Goal: Task Accomplishment & Management: Manage account settings

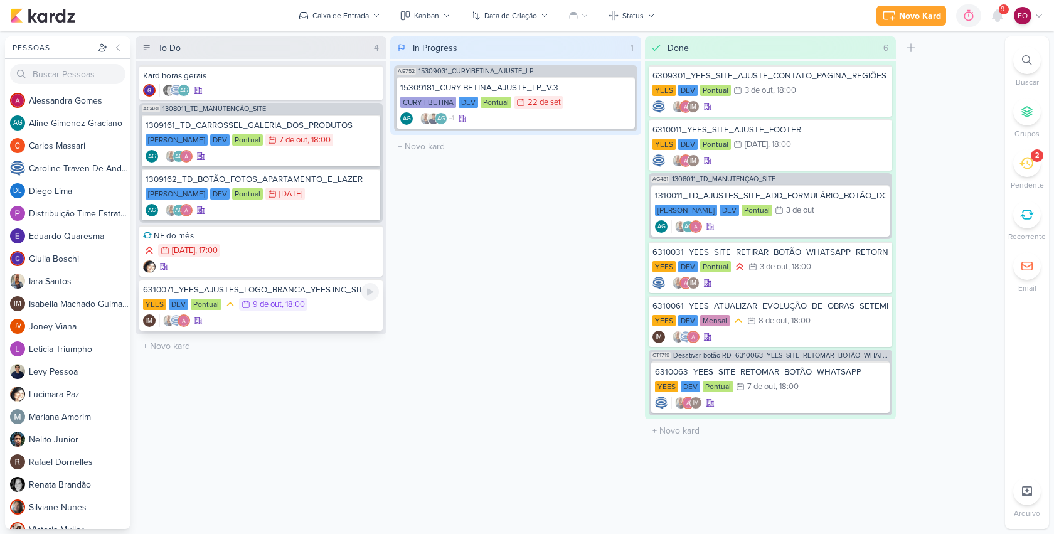
click at [368, 310] on div "YEES DEV Pontual 9/10 [DATE] 18:00" at bounding box center [261, 305] width 236 height 14
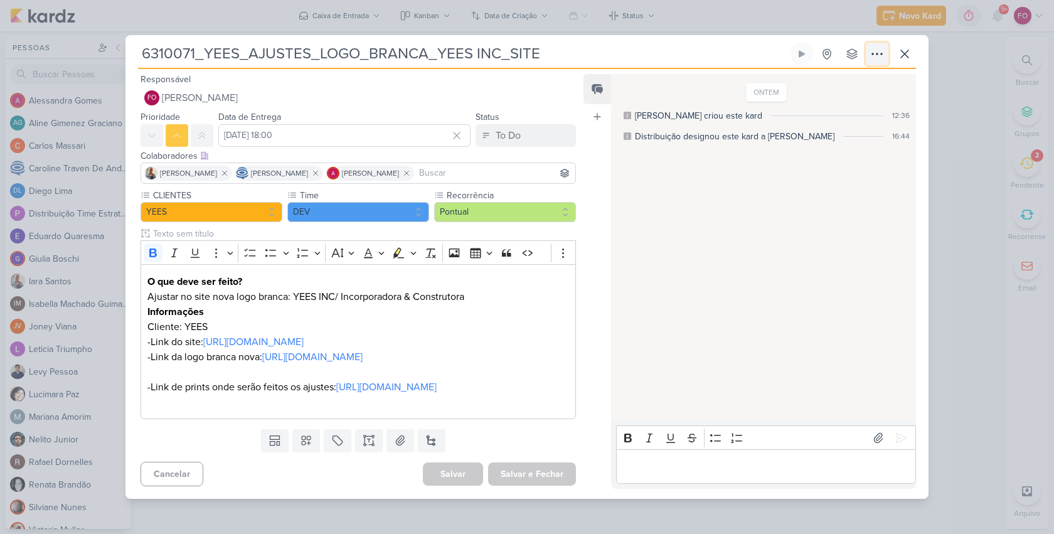
click at [881, 46] on icon at bounding box center [877, 53] width 15 height 15
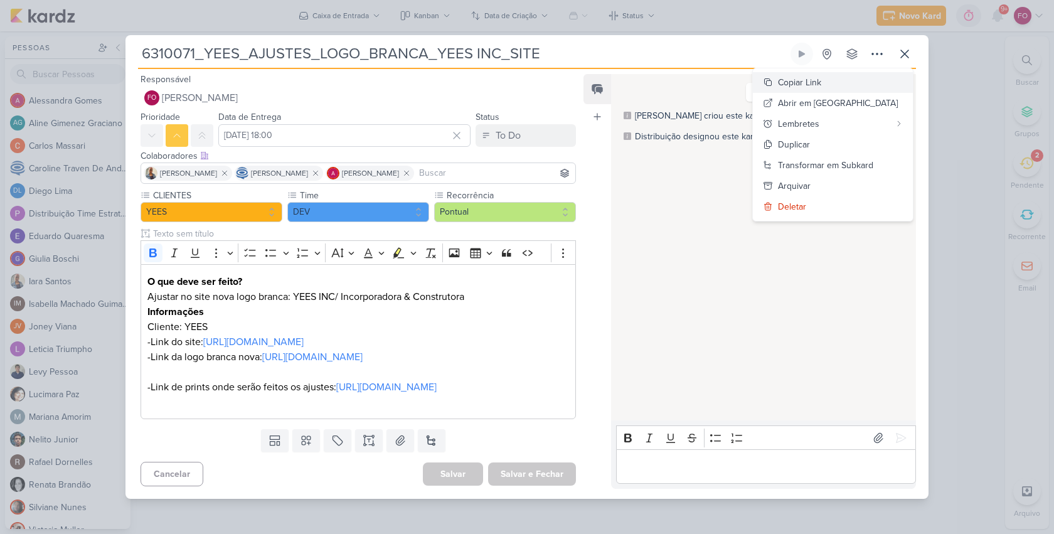
click at [822, 76] on div "Copiar Link" at bounding box center [799, 82] width 43 height 13
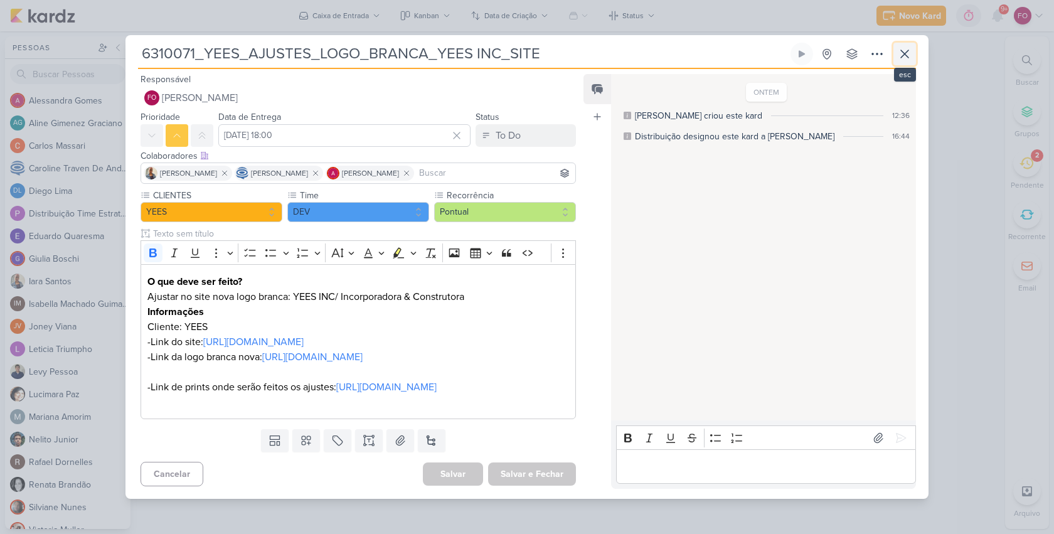
click at [902, 50] on icon at bounding box center [905, 54] width 8 height 8
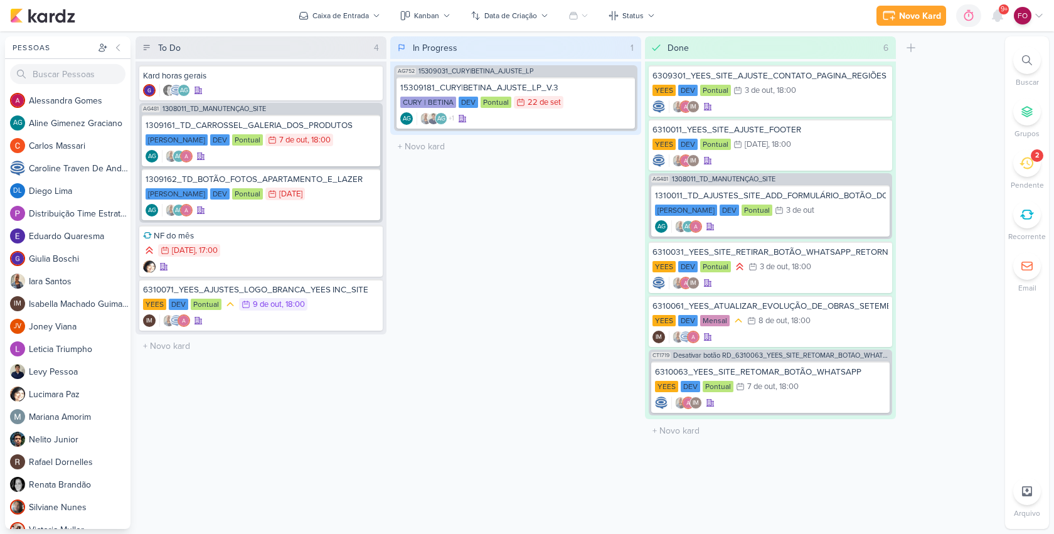
click at [1033, 145] on div "Buscar Grupos 2 Pendente Recorrente Email" at bounding box center [1027, 169] width 44 height 247
click at [1033, 148] on div "Buscar Grupos 2 Pendente Recorrente Email" at bounding box center [1027, 169] width 44 height 247
drag, startPoint x: 1034, startPoint y: 154, endPoint x: 1038, endPoint y: 161, distance: 8.2
click at [1034, 154] on div "2" at bounding box center [1037, 155] width 13 height 13
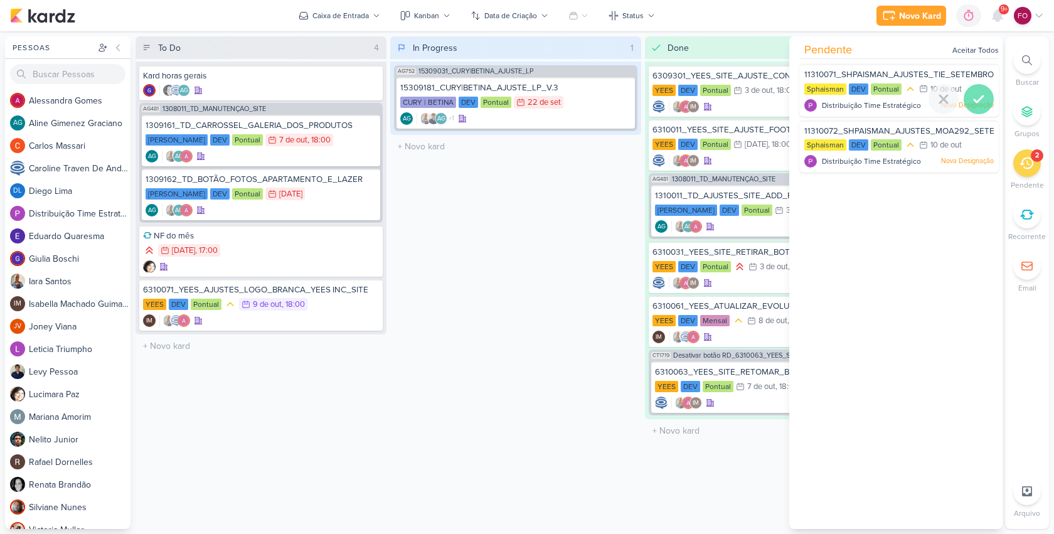
click at [982, 102] on div at bounding box center [979, 99] width 30 height 30
click at [975, 98] on icon at bounding box center [979, 99] width 9 height 6
click at [972, 149] on icon at bounding box center [979, 154] width 15 height 15
click at [531, 316] on div "In Progress 1 Mover Para Esquerda Mover Para Direita Deletar AG752 15309031_CUR…" at bounding box center [515, 282] width 251 height 493
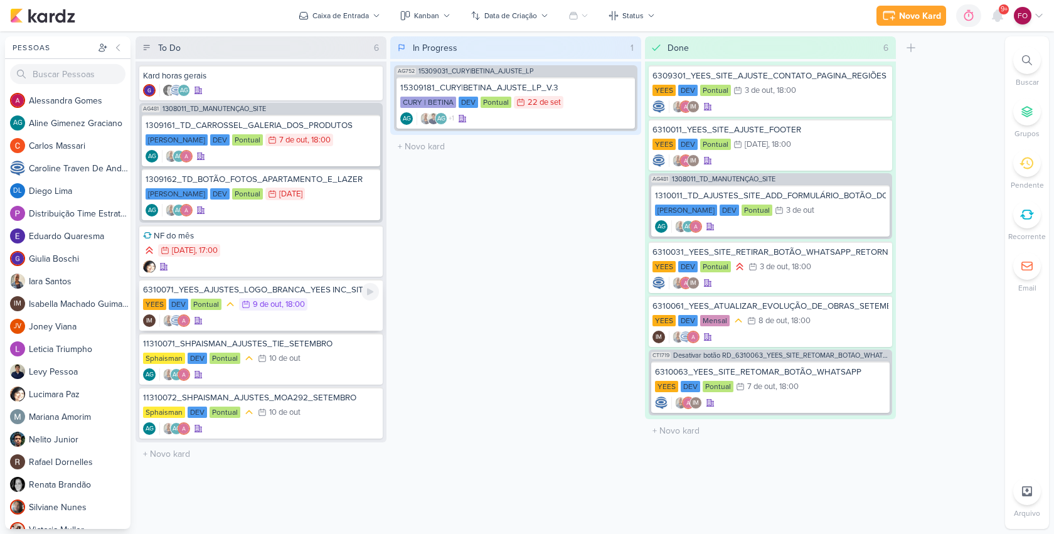
click at [328, 305] on div "YEES DEV Pontual 9/10 [DATE] 18:00" at bounding box center [261, 305] width 236 height 14
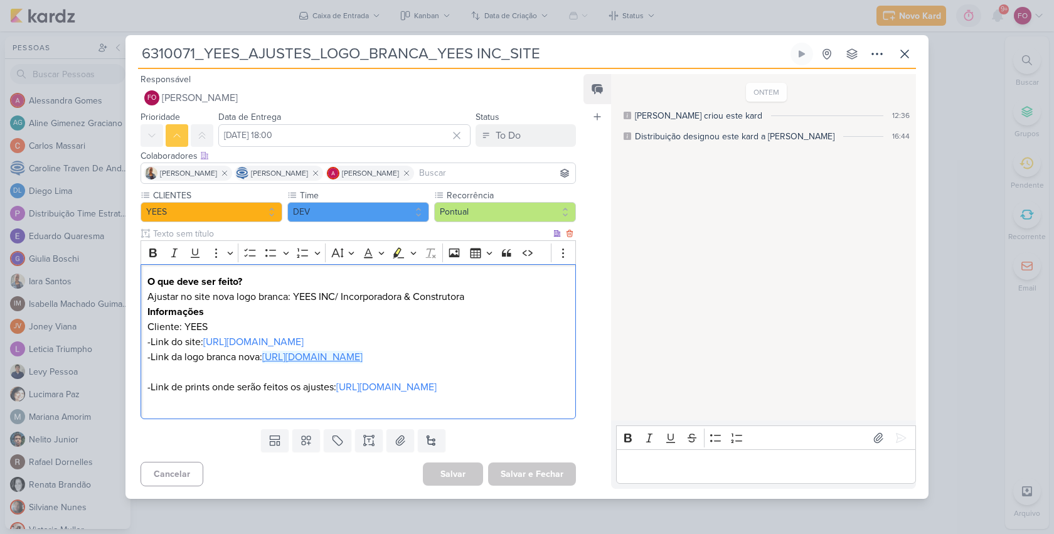
click at [363, 355] on link "[URL][DOMAIN_NAME]" at bounding box center [312, 357] width 100 height 13
click at [437, 383] on link "[URL][DOMAIN_NAME]" at bounding box center [386, 387] width 100 height 13
click at [906, 46] on icon at bounding box center [905, 53] width 15 height 15
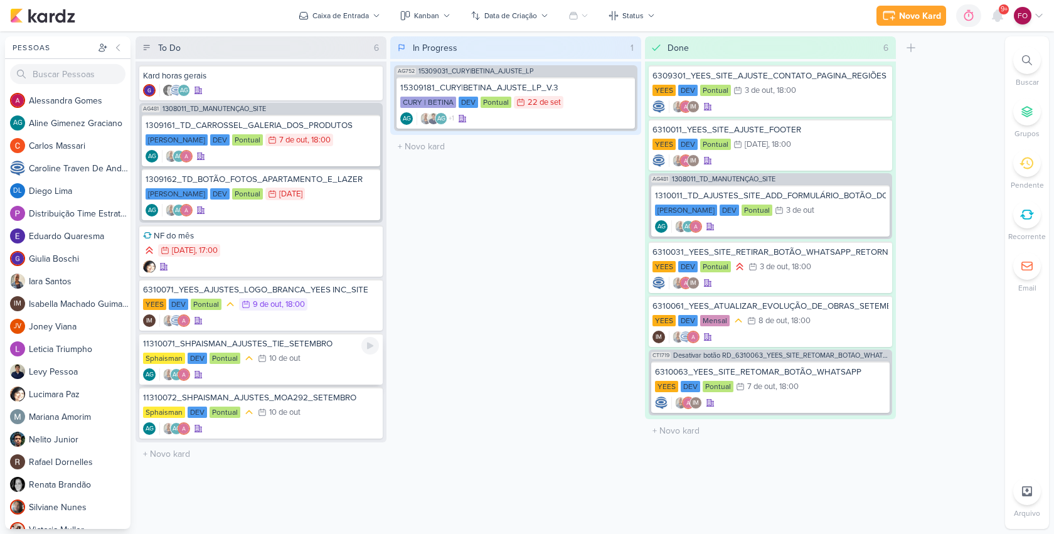
click at [323, 356] on div "Sphaisman DEV Pontual 10/10 [DATE]" at bounding box center [261, 359] width 236 height 14
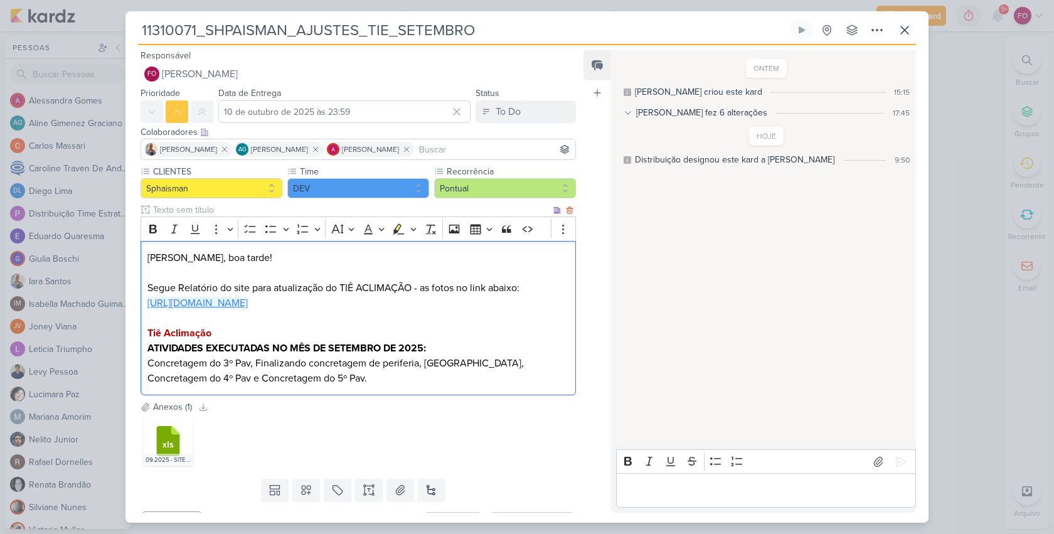
click at [248, 308] on link "[URL][DOMAIN_NAME]" at bounding box center [197, 303] width 100 height 13
click at [486, 368] on p "Concretagem do 3º Pav, Finalizando concretagem de periferia, [GEOGRAPHIC_DATA],…" at bounding box center [358, 371] width 422 height 30
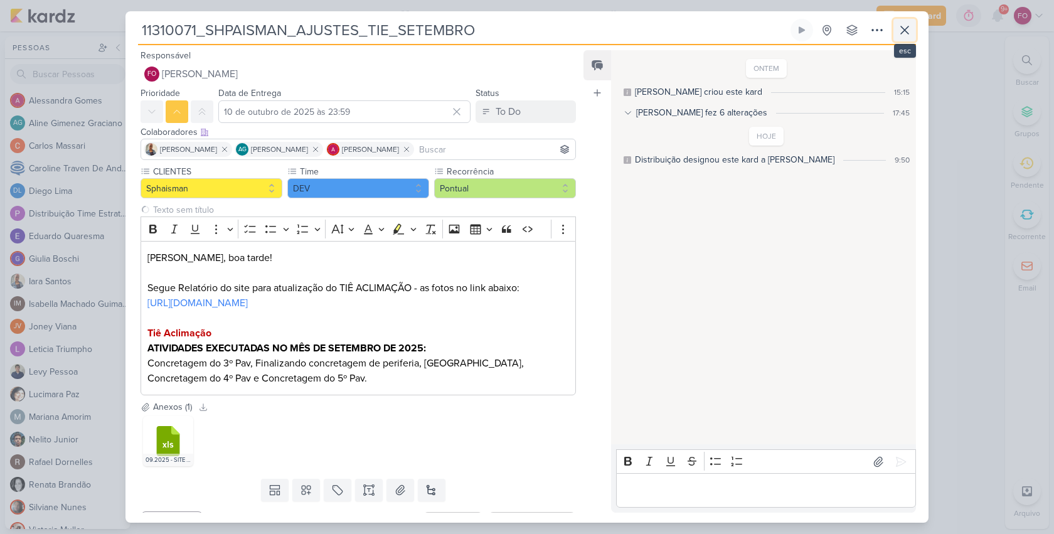
click at [904, 30] on icon at bounding box center [905, 30] width 8 height 8
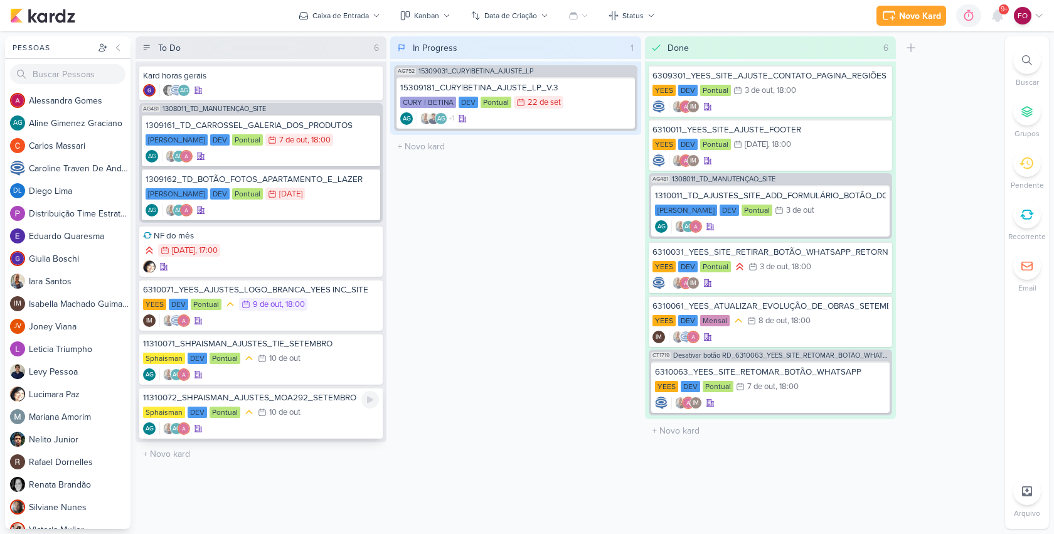
click at [305, 418] on div "Sphaisman DEV Pontual 10/10 [DATE]" at bounding box center [261, 413] width 236 height 14
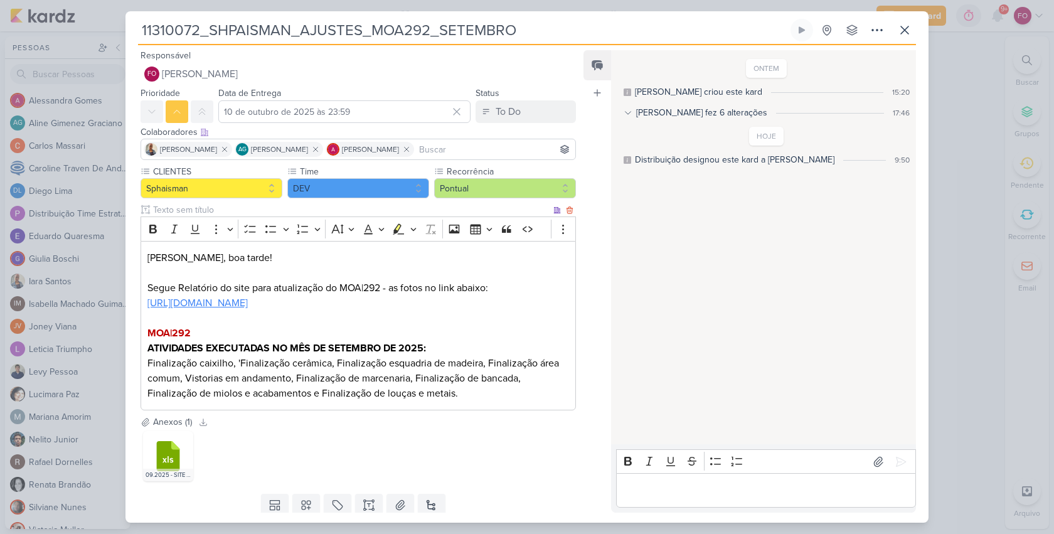
click at [248, 303] on link "[URL][DOMAIN_NAME]" at bounding box center [197, 303] width 100 height 13
click at [905, 27] on icon at bounding box center [905, 30] width 15 height 15
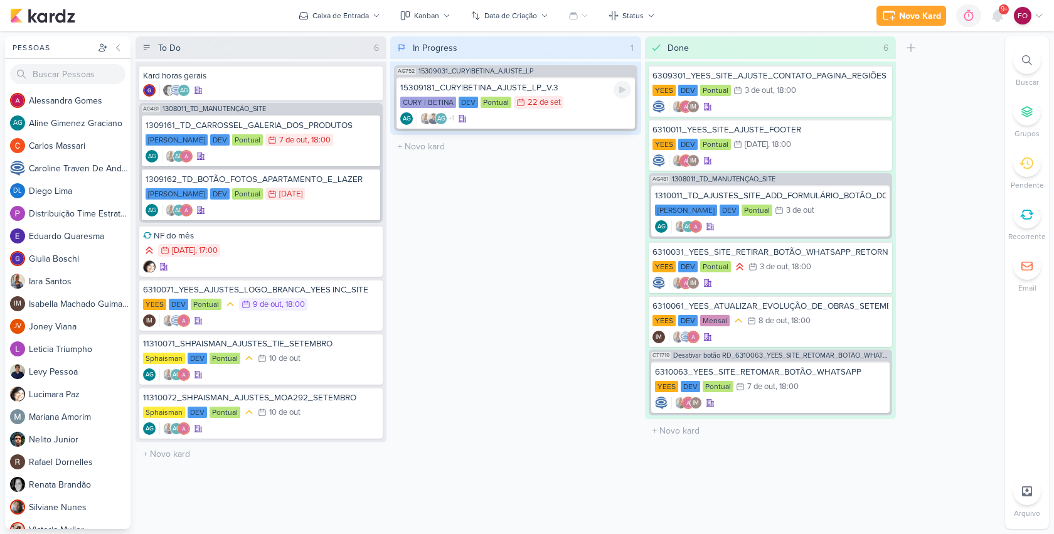
click at [574, 98] on div "CURY | BETINA DEV Pontual 22/9 [DATE]" at bounding box center [515, 103] width 231 height 14
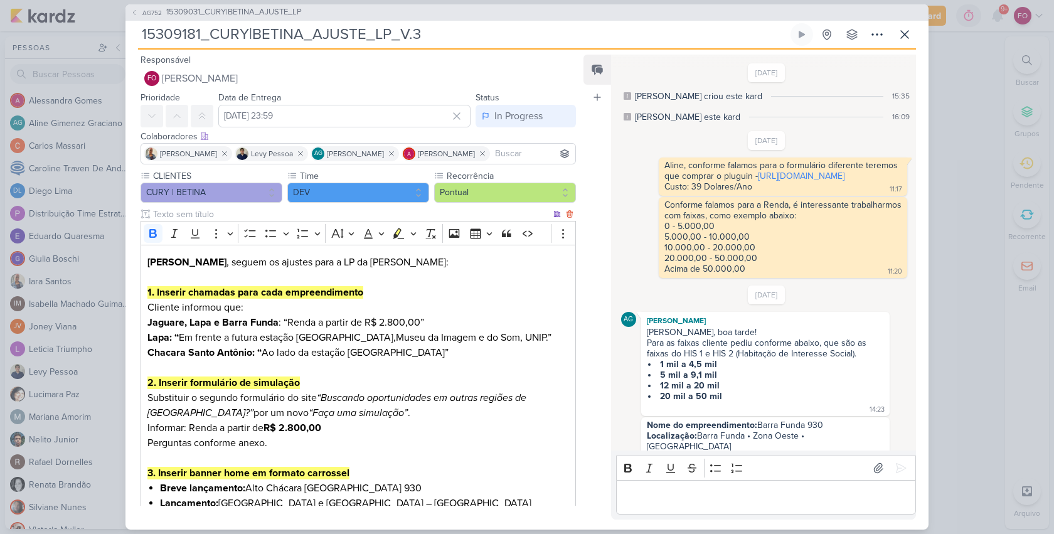
scroll to position [798, 0]
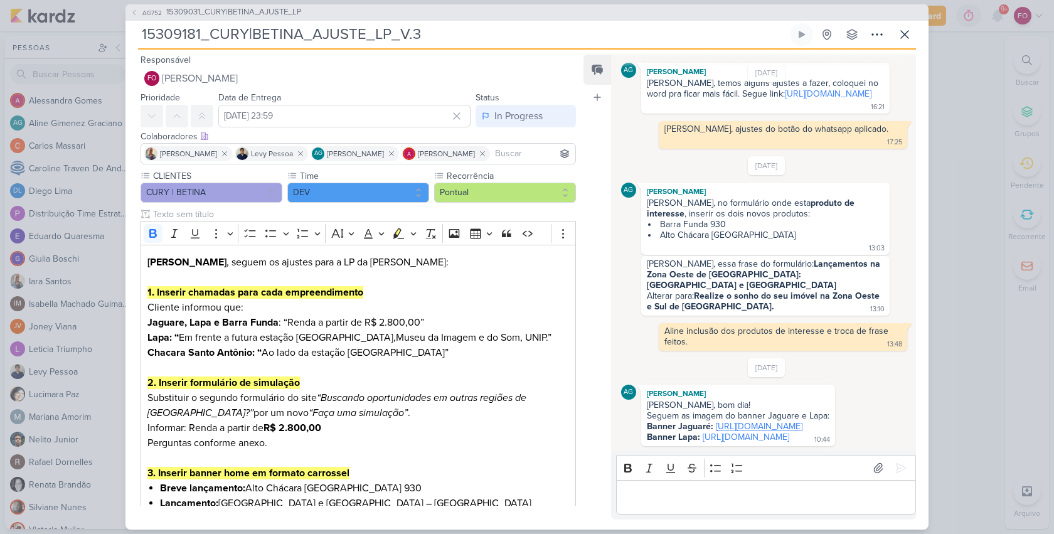
click at [771, 421] on link "[URL][DOMAIN_NAME]" at bounding box center [759, 426] width 87 height 11
click at [759, 433] on link "[URL][DOMAIN_NAME]" at bounding box center [746, 437] width 87 height 11
click at [915, 38] on button at bounding box center [905, 34] width 23 height 23
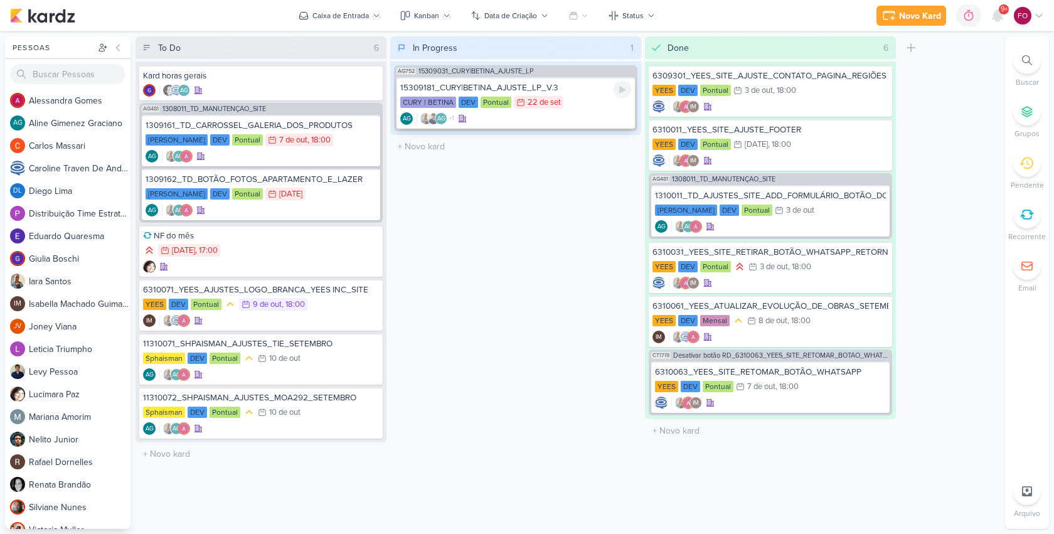
click at [582, 104] on div "CURY | BETINA DEV Pontual 22/9 [DATE]" at bounding box center [515, 103] width 231 height 14
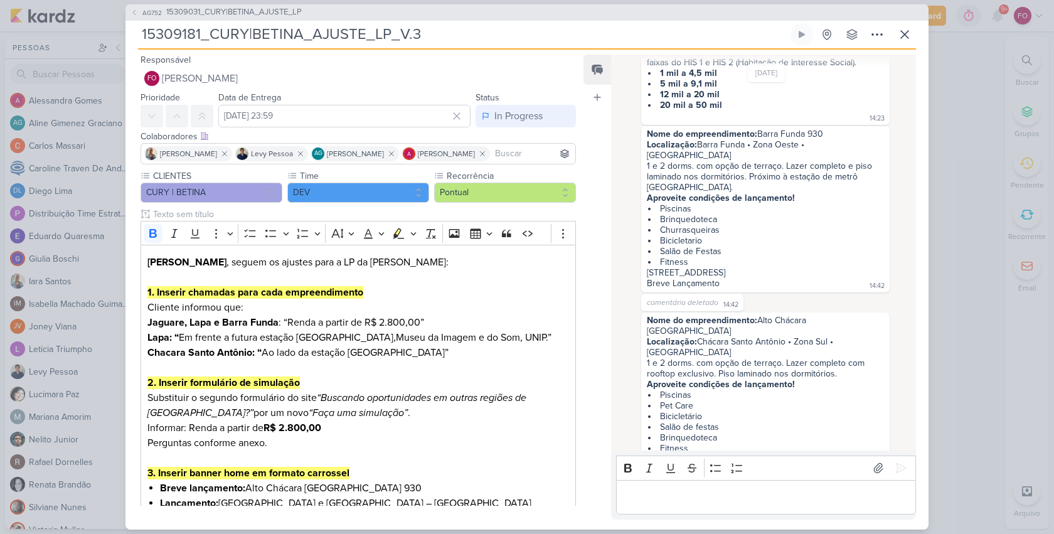
scroll to position [142, 0]
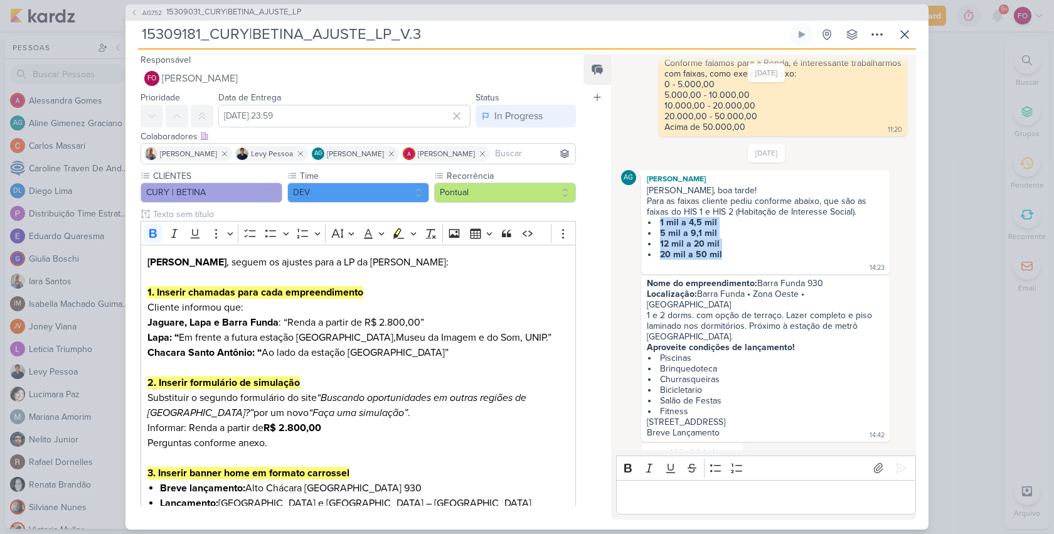
drag, startPoint x: 726, startPoint y: 261, endPoint x: 656, endPoint y: 233, distance: 75.2
click at [656, 233] on ul "1 mil a 4,5 mil 5 mil a 9,1 mil 12 mil a 20 mil 20 mil a 50 mil" at bounding box center [765, 238] width 237 height 43
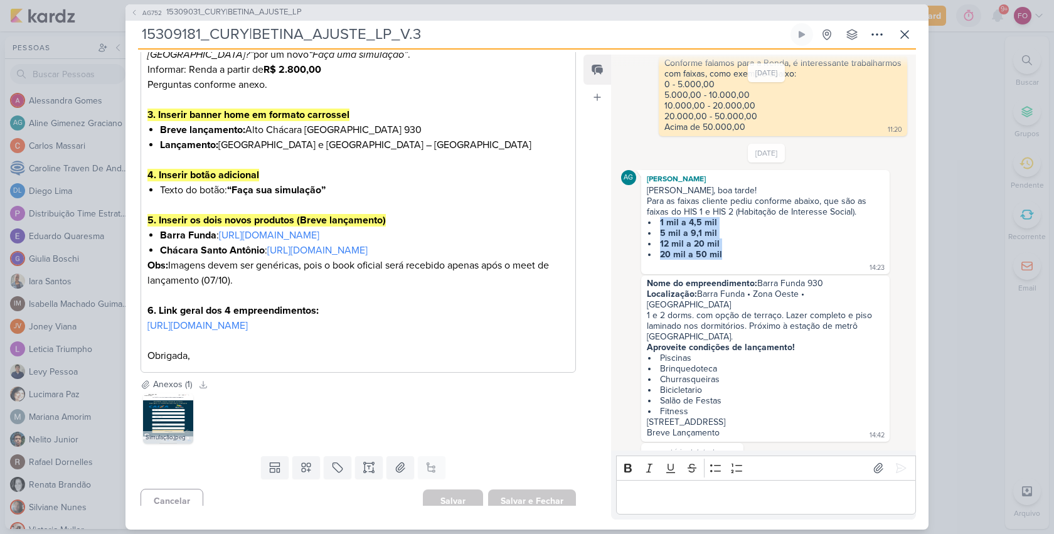
scroll to position [399, 0]
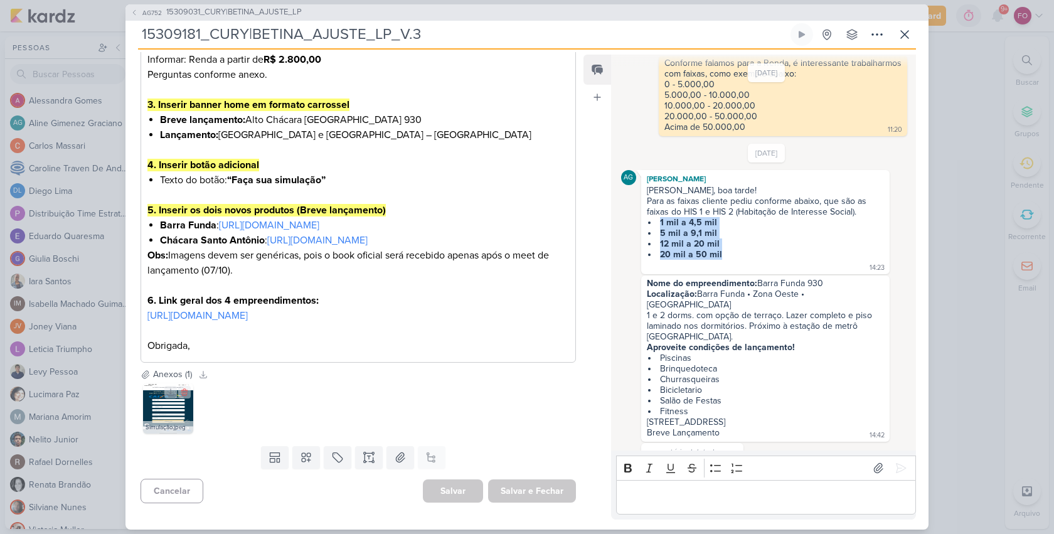
click at [173, 409] on img at bounding box center [168, 408] width 50 height 50
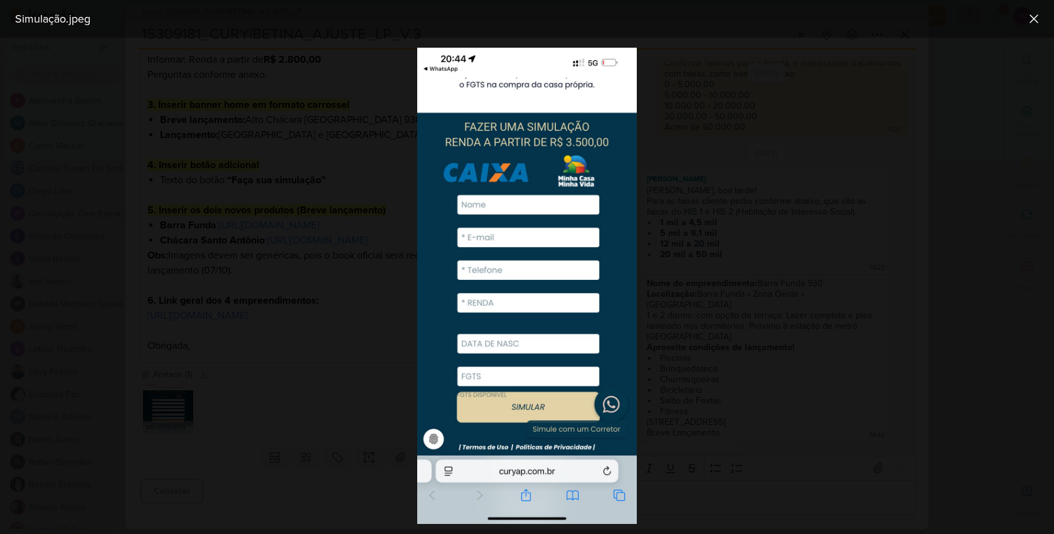
click at [894, 200] on div at bounding box center [527, 286] width 1054 height 496
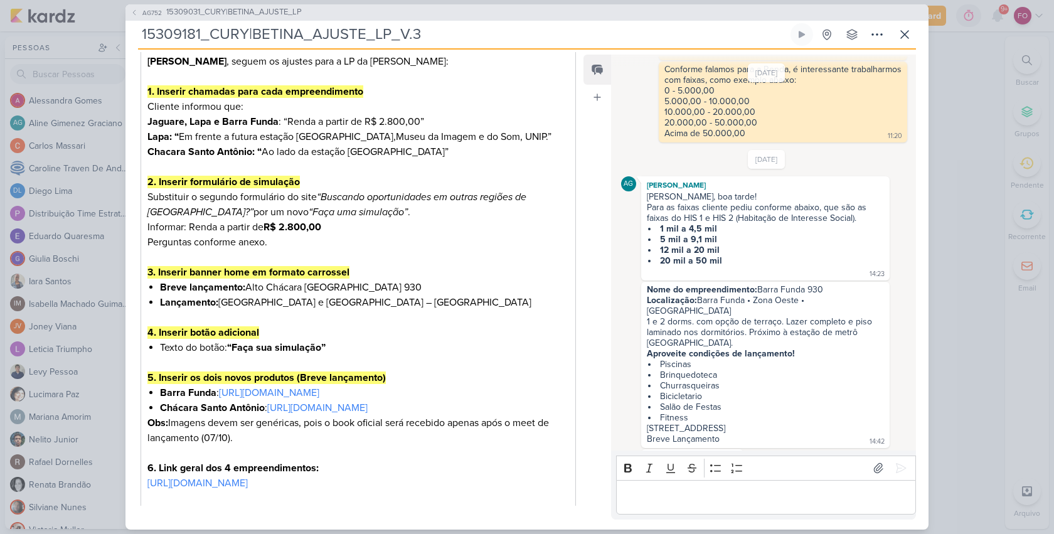
scroll to position [176, 0]
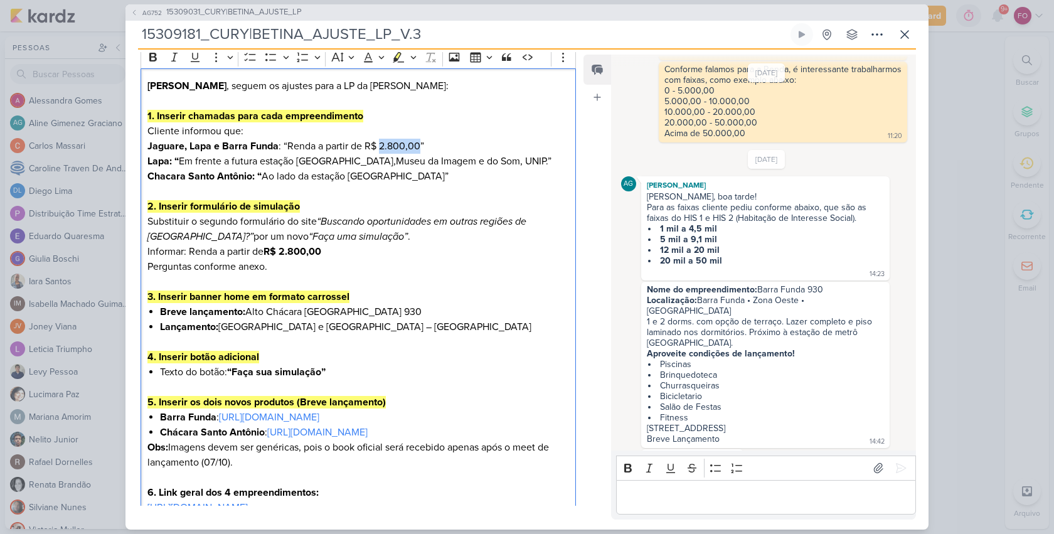
drag, startPoint x: 379, startPoint y: 144, endPoint x: 418, endPoint y: 146, distance: 39.0
click at [418, 146] on p "1. Inserir chamadas para cada empreendimento Cliente informou que: Jaguare, Lap…" at bounding box center [358, 161] width 422 height 105
click at [680, 234] on strong "1 mil a 4,5 mil" at bounding box center [688, 228] width 57 height 11
drag, startPoint x: 660, startPoint y: 238, endPoint x: 677, endPoint y: 237, distance: 17.6
click at [677, 234] on strong "1 mil a 4,5 mil" at bounding box center [688, 228] width 57 height 11
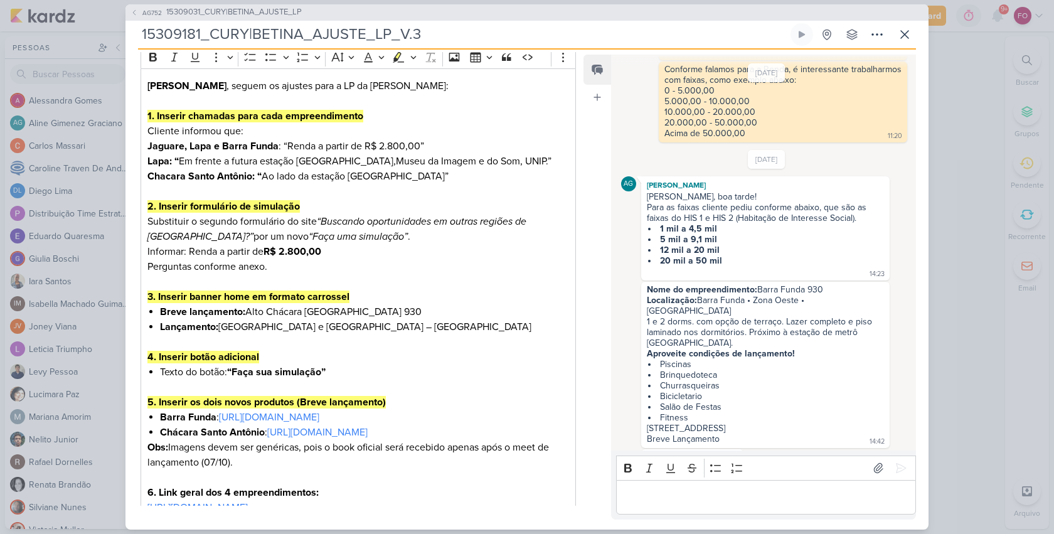
click at [738, 255] on li "12 mil a 20 mil" at bounding box center [766, 250] width 236 height 11
click at [704, 245] on strong "5 mil a 9,1 mil" at bounding box center [688, 239] width 57 height 11
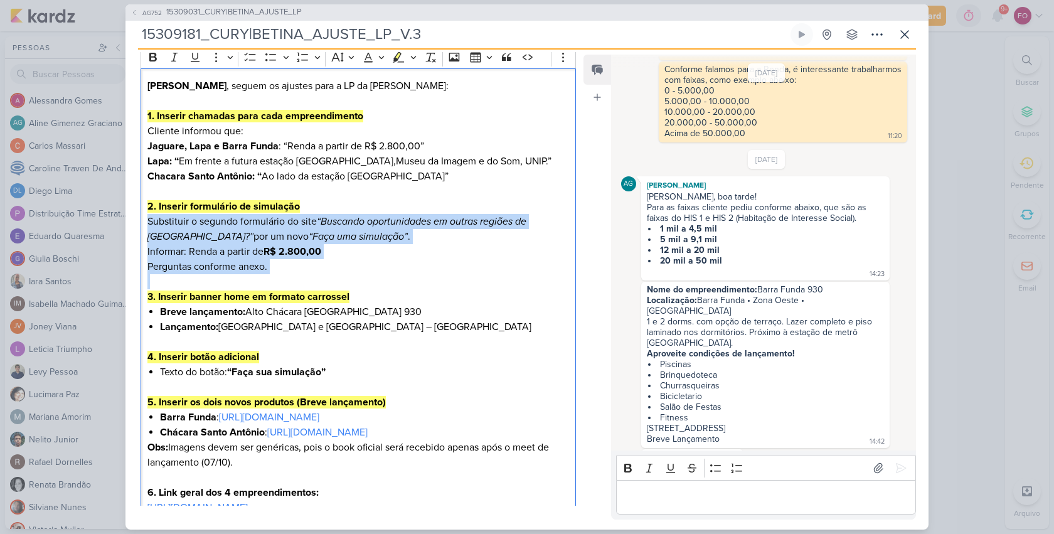
drag, startPoint x: 147, startPoint y: 220, endPoint x: 270, endPoint y: 275, distance: 134.0
click at [270, 275] on div "[PERSON_NAME] , seguem os ajustes para a LP da Betina: 1. Inserir chamadas para…" at bounding box center [359, 311] width 436 height 486
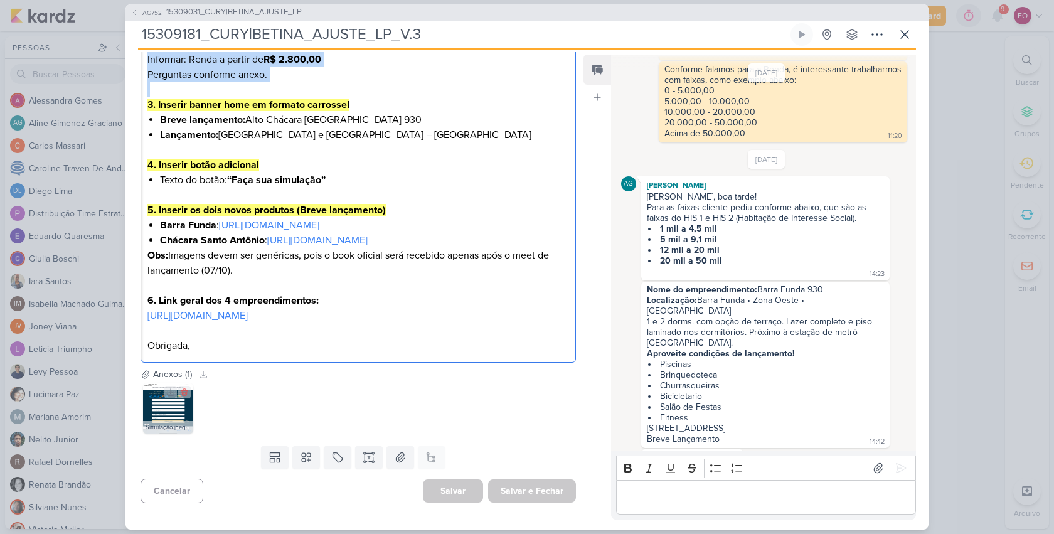
click at [173, 403] on img at bounding box center [168, 408] width 50 height 50
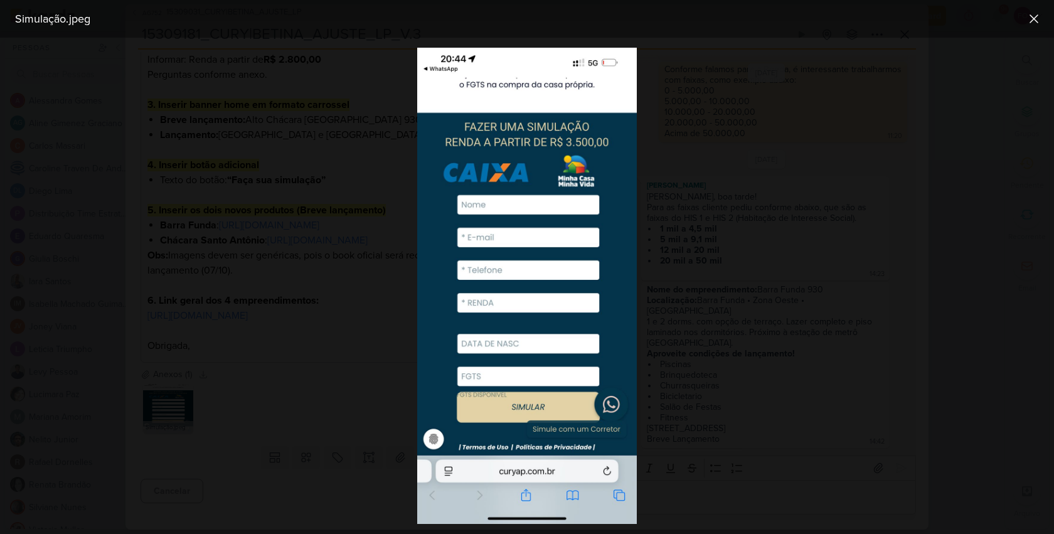
click at [786, 227] on div at bounding box center [527, 286] width 1054 height 496
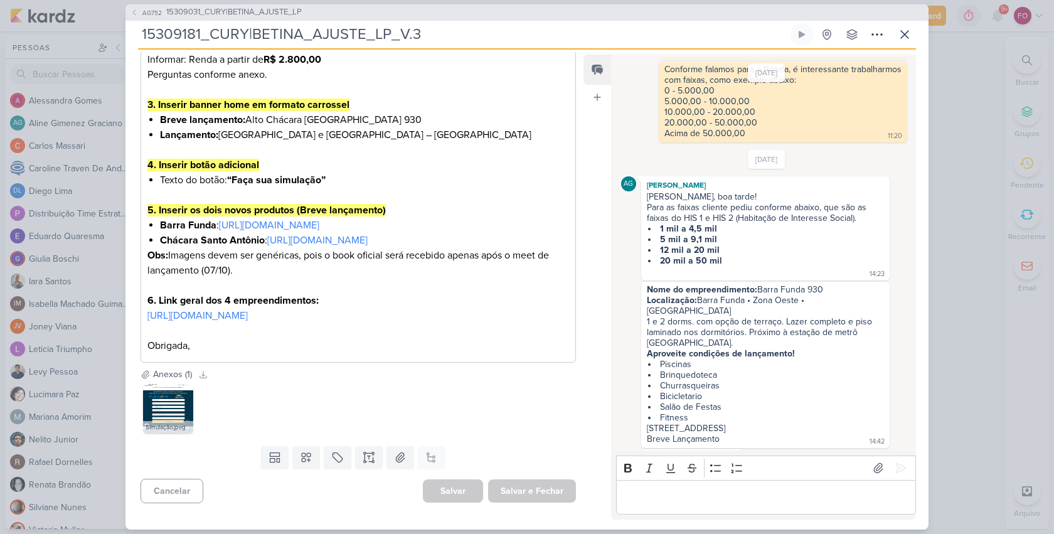
scroll to position [144, 0]
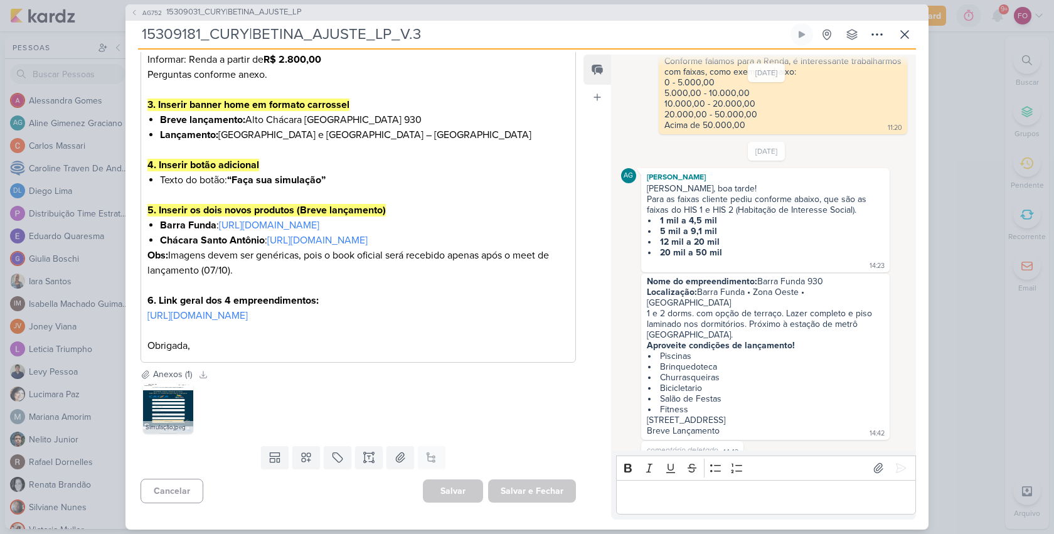
click at [255, 159] on strong "4. Inserir botão adicional" at bounding box center [203, 165] width 112 height 13
click at [341, 173] on li "Texto do botão: “Faça sua simulação”" at bounding box center [364, 180] width 409 height 15
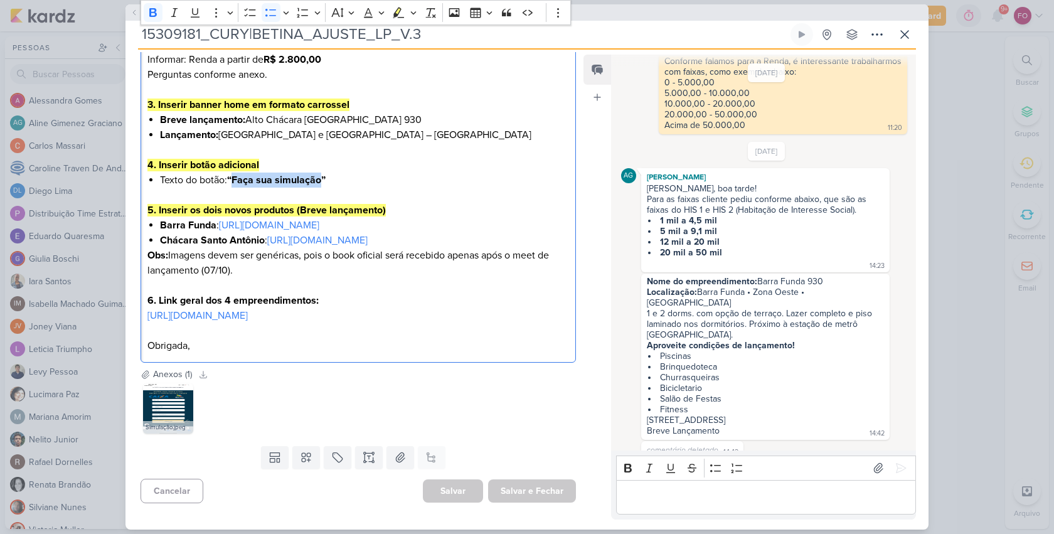
drag, startPoint x: 323, startPoint y: 151, endPoint x: 237, endPoint y: 149, distance: 86.0
click at [237, 174] on strong "“Faça sua simulação”" at bounding box center [276, 180] width 99 height 13
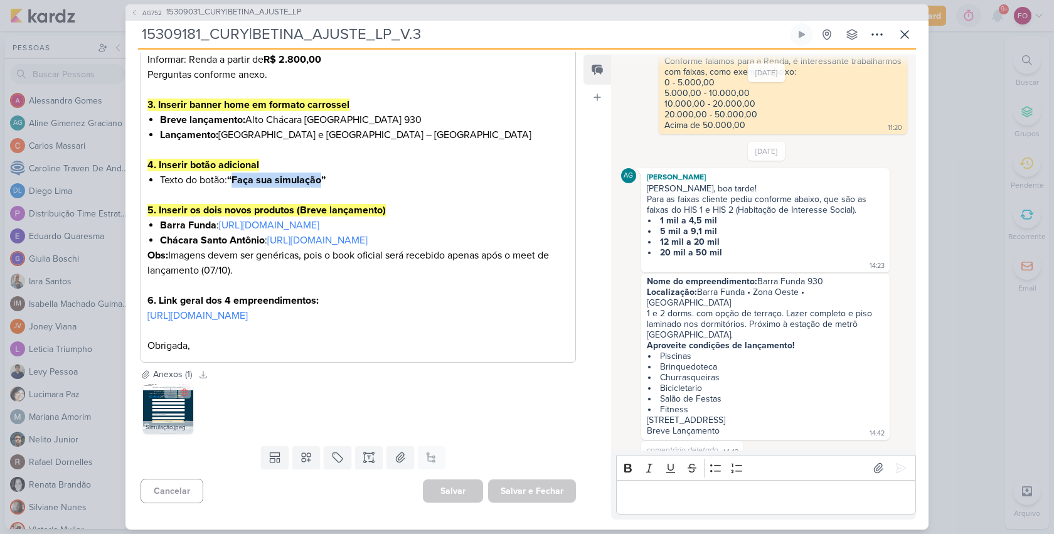
click at [166, 403] on img at bounding box center [168, 408] width 50 height 50
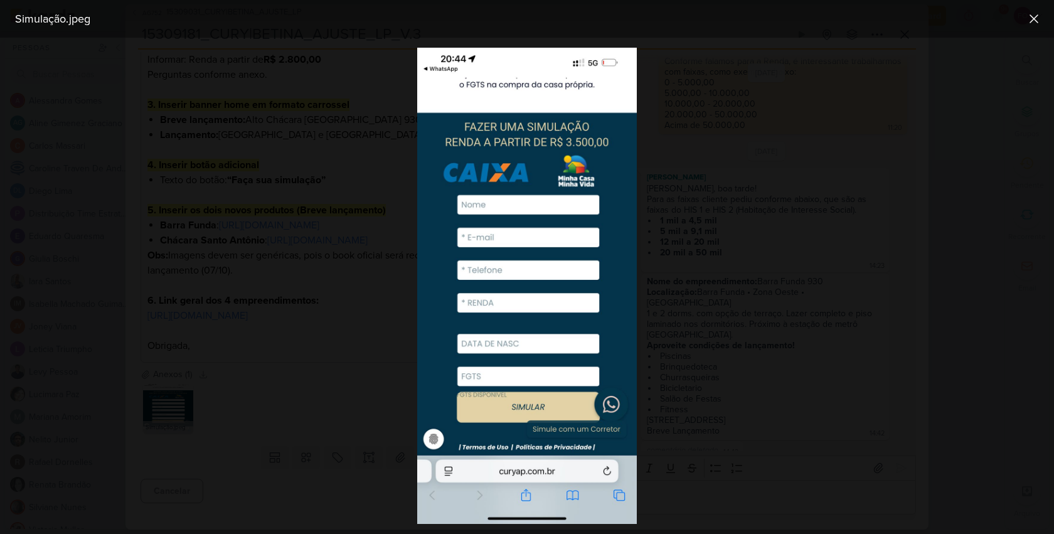
click at [788, 180] on div at bounding box center [527, 286] width 1054 height 496
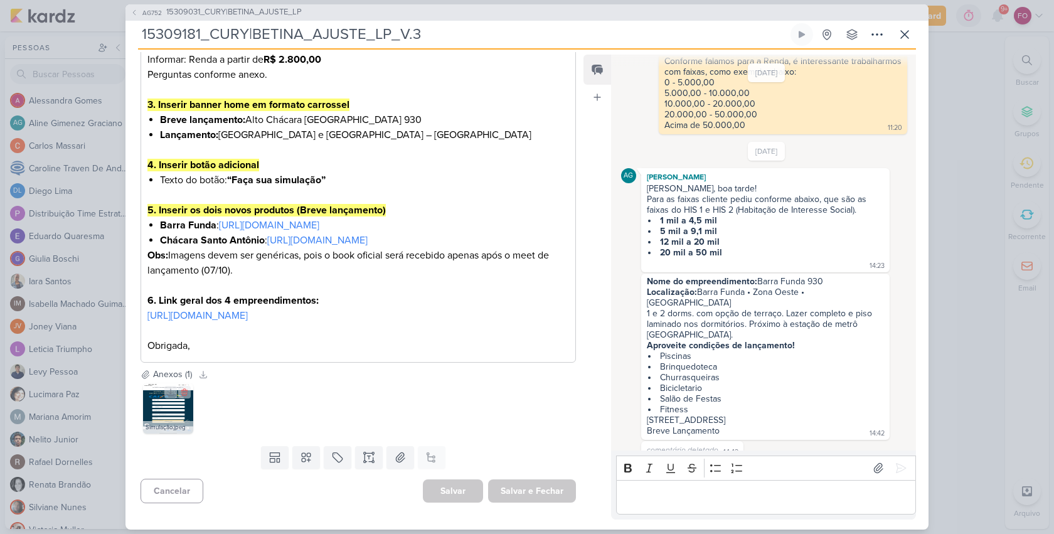
click at [169, 411] on img at bounding box center [168, 408] width 50 height 50
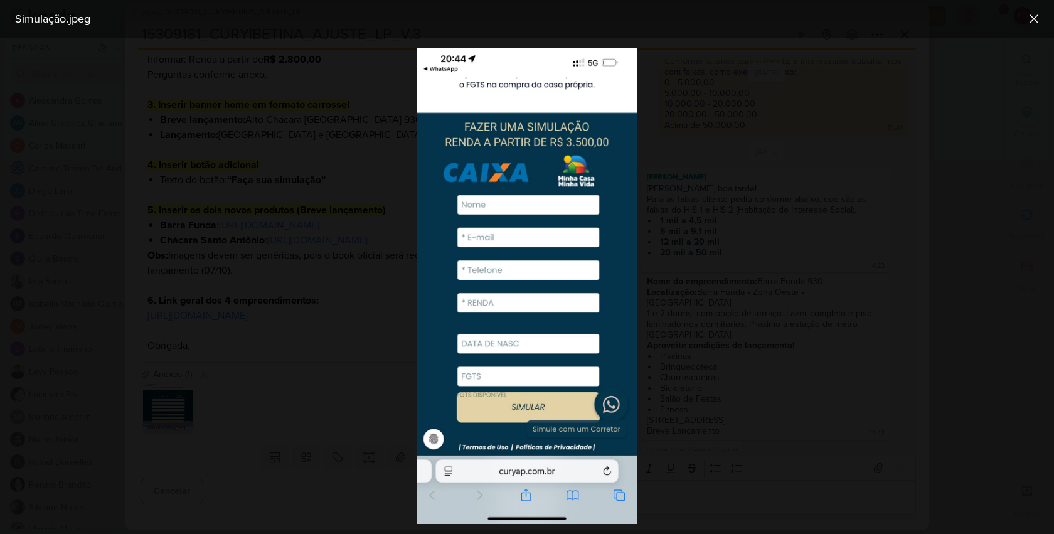
click at [726, 190] on div at bounding box center [527, 286] width 1054 height 496
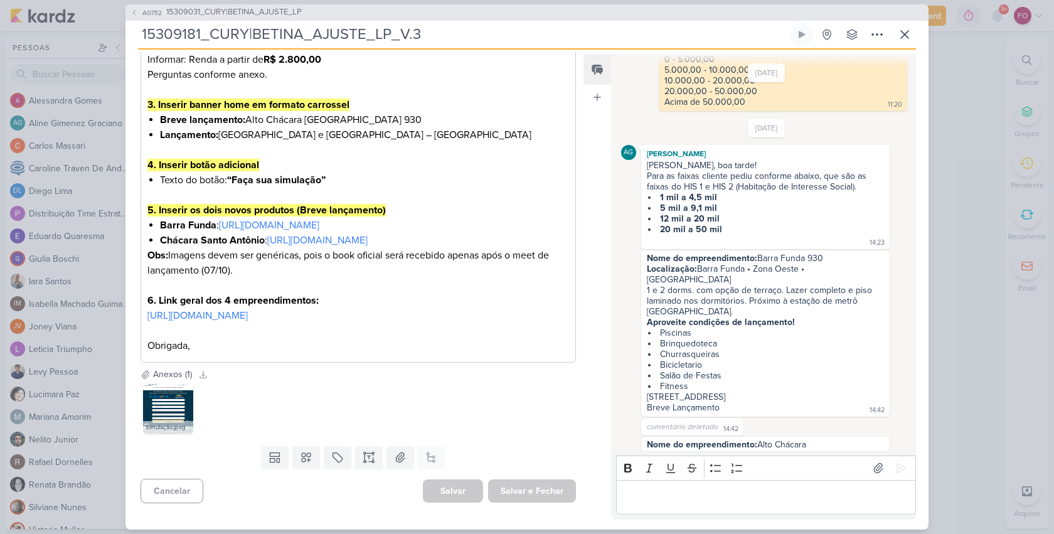
scroll to position [183, 0]
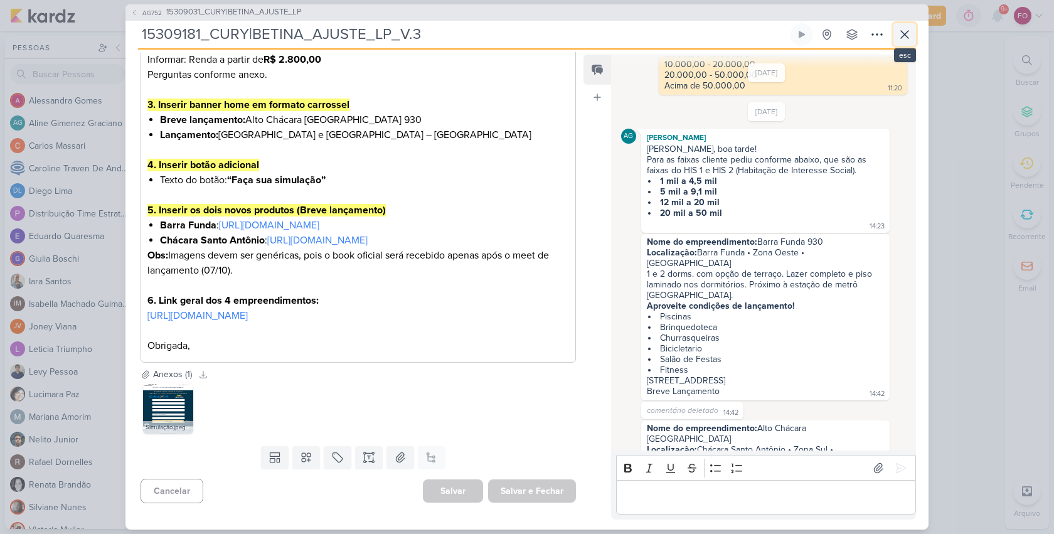
click at [909, 37] on icon at bounding box center [905, 34] width 15 height 15
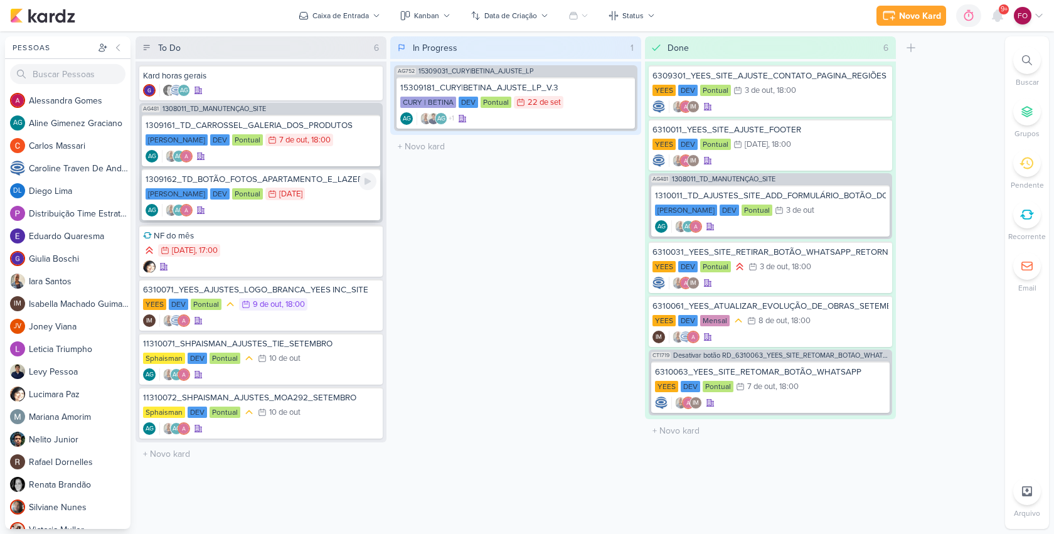
click at [336, 196] on div "[PERSON_NAME] DEV Pontual 23/9 [DATE]" at bounding box center [261, 195] width 231 height 14
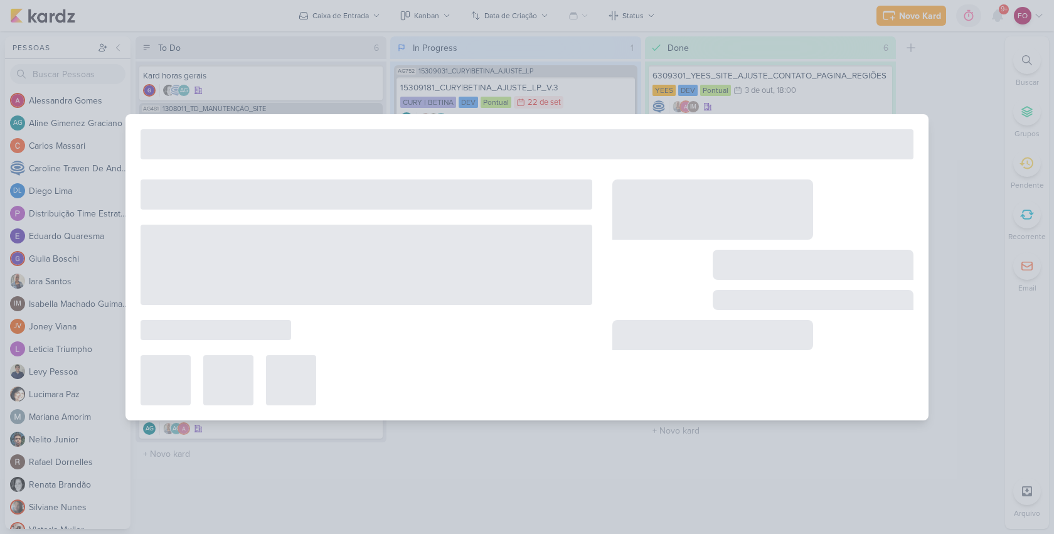
click at [336, 196] on div at bounding box center [367, 195] width 452 height 30
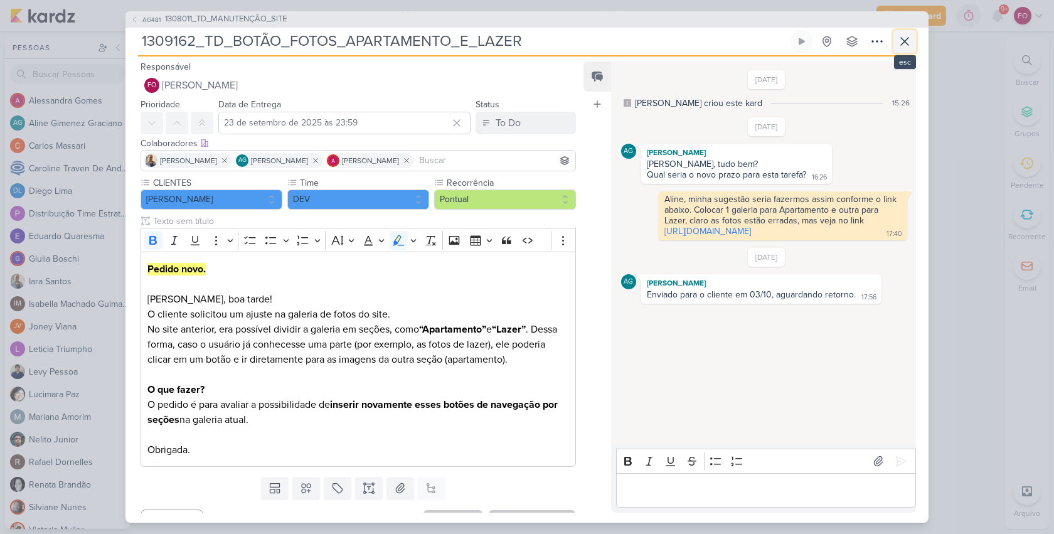
click at [907, 40] on icon at bounding box center [905, 41] width 15 height 15
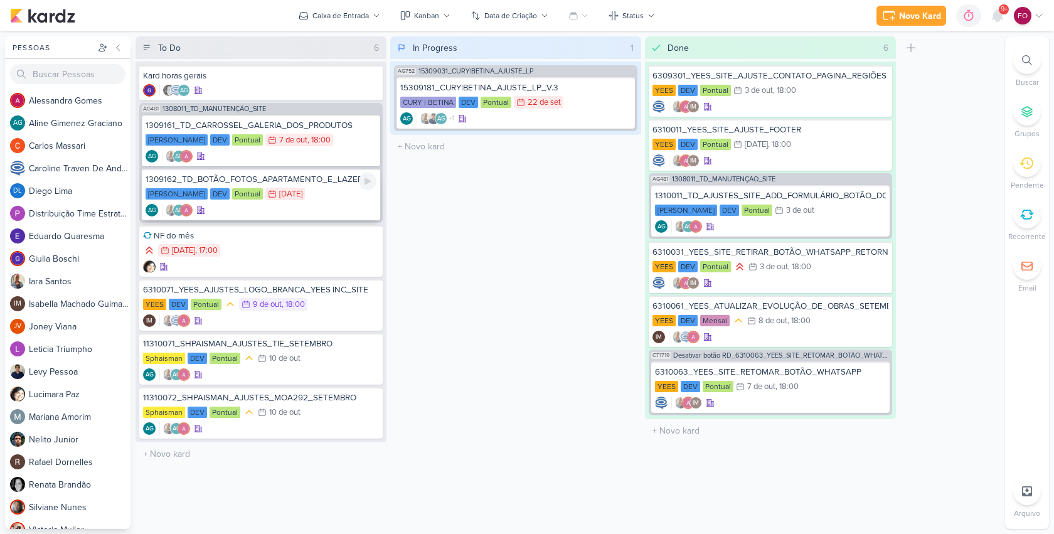
click at [331, 204] on div "AG AG" at bounding box center [261, 210] width 231 height 13
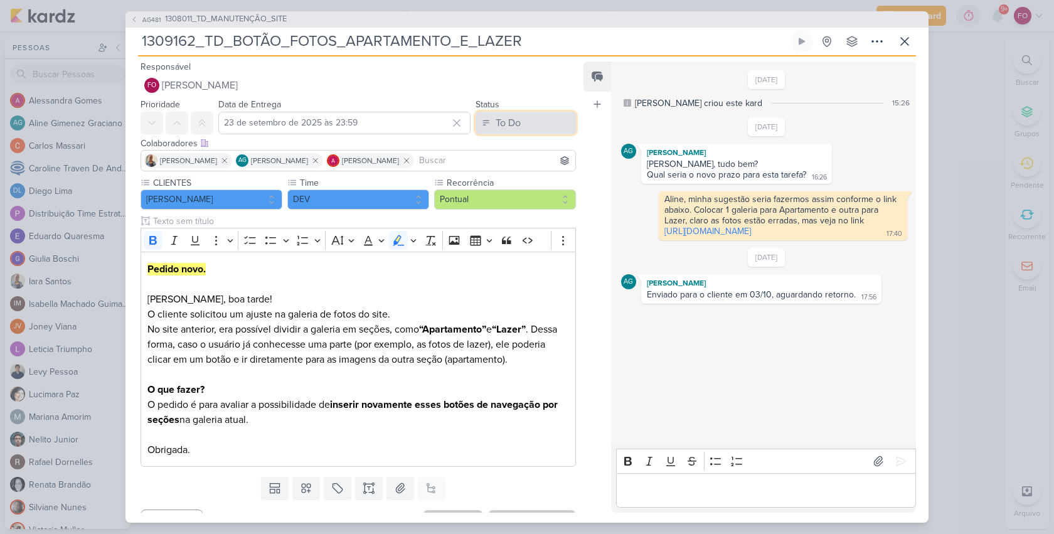
click at [528, 126] on button "To Do" at bounding box center [526, 123] width 100 height 23
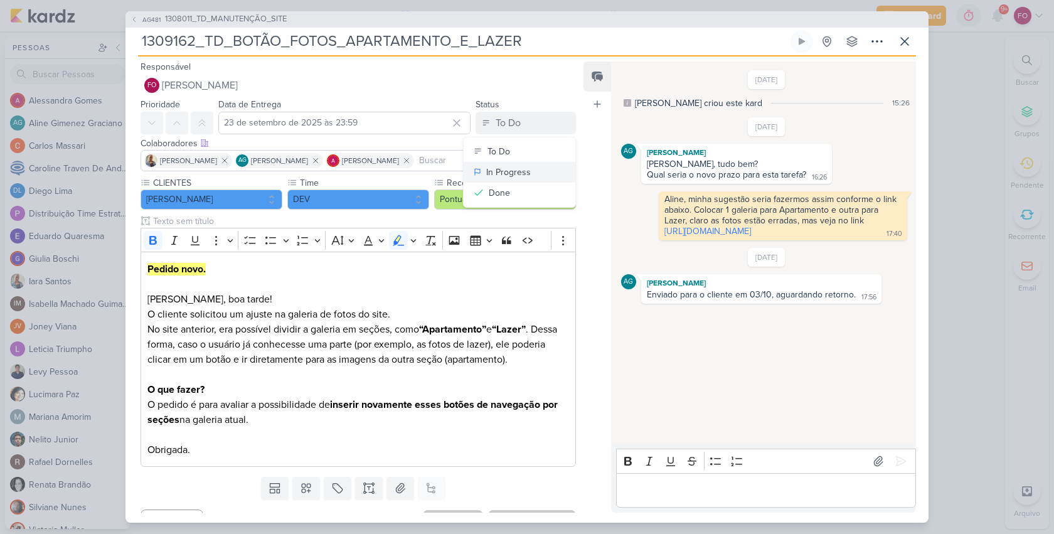
click at [509, 169] on div "In Progress" at bounding box center [508, 172] width 45 height 13
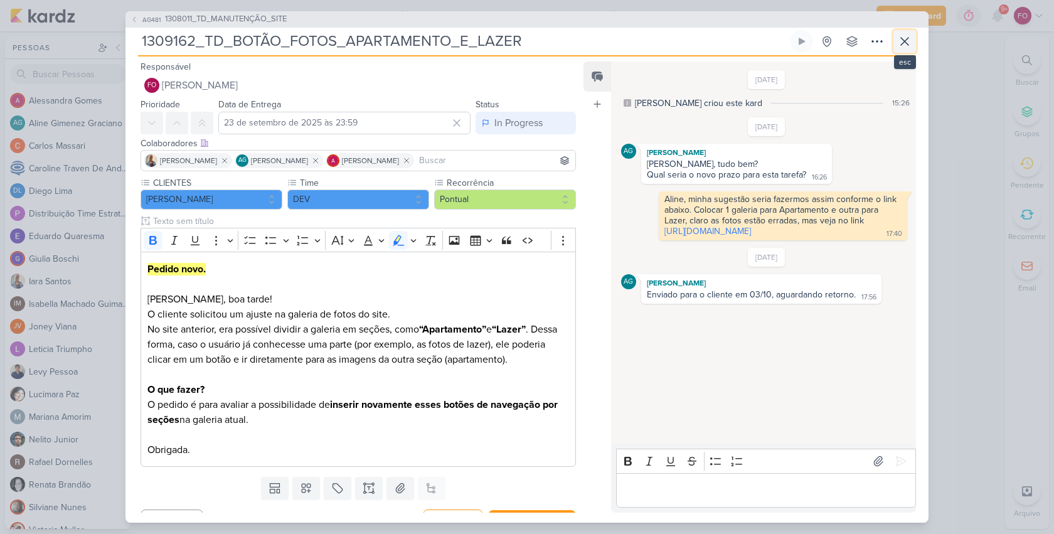
click at [902, 41] on icon at bounding box center [905, 41] width 15 height 15
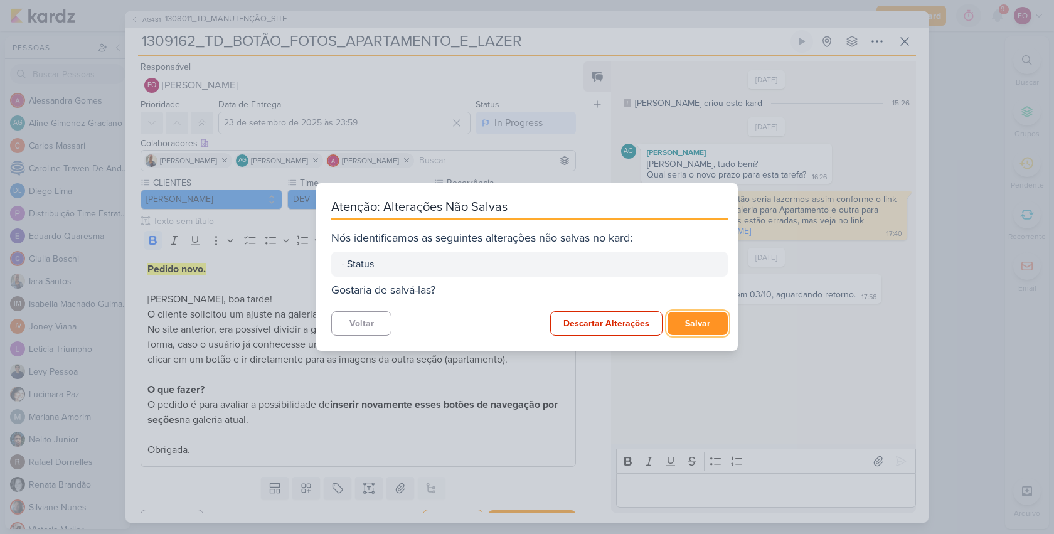
click at [689, 320] on button "Salvar" at bounding box center [698, 323] width 60 height 23
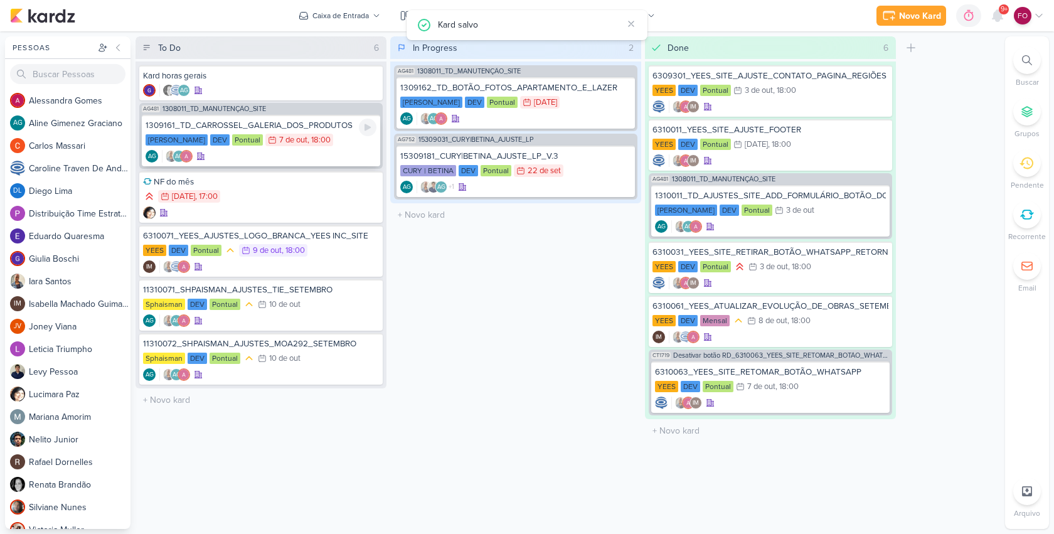
click at [346, 144] on div "[PERSON_NAME] DEV Pontual 7/10 [DATE] 18:00" at bounding box center [261, 141] width 231 height 14
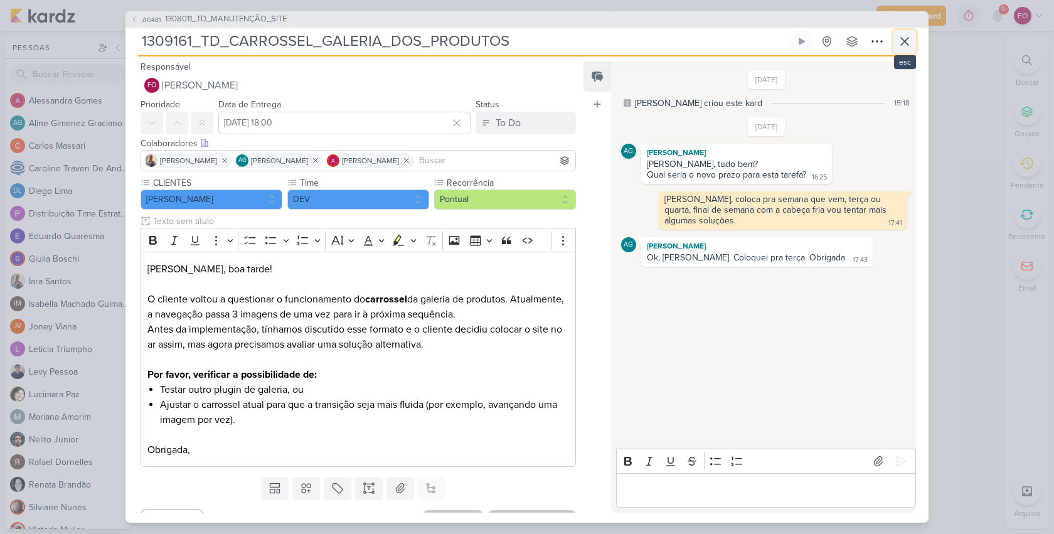
click at [906, 41] on icon at bounding box center [905, 41] width 15 height 15
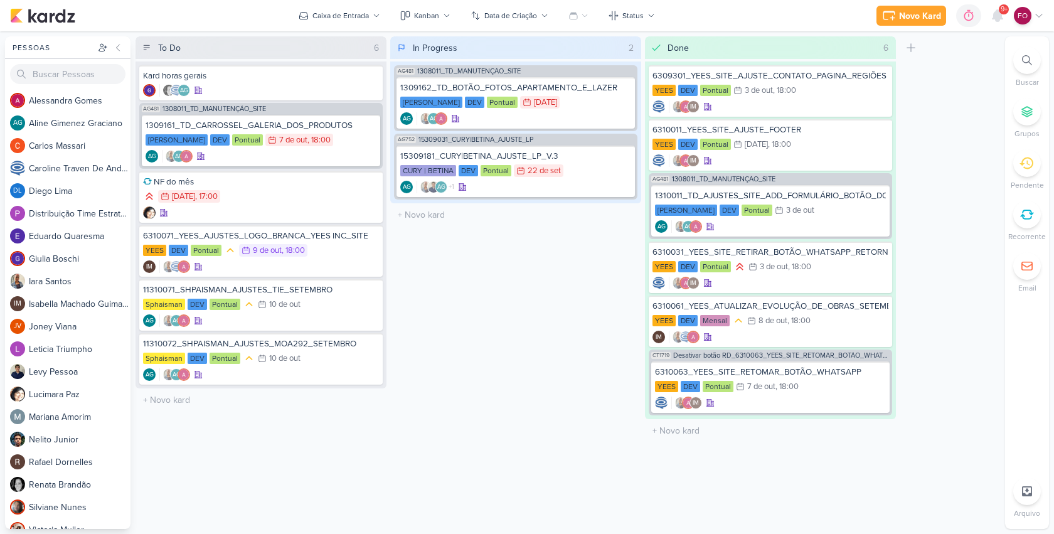
click at [540, 279] on div "In Progress 2 Mover Para Esquerda Mover Para Direita [GEOGRAPHIC_DATA] AG481 13…" at bounding box center [515, 282] width 251 height 493
